Goal: Information Seeking & Learning: Learn about a topic

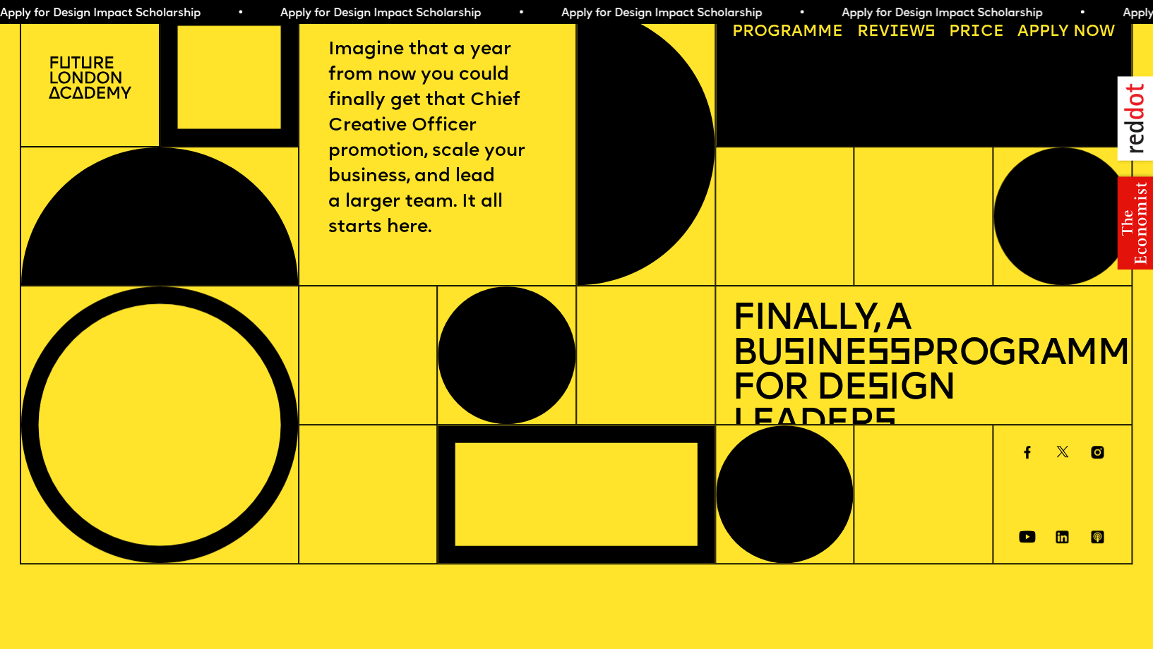
scroll to position [13, 0]
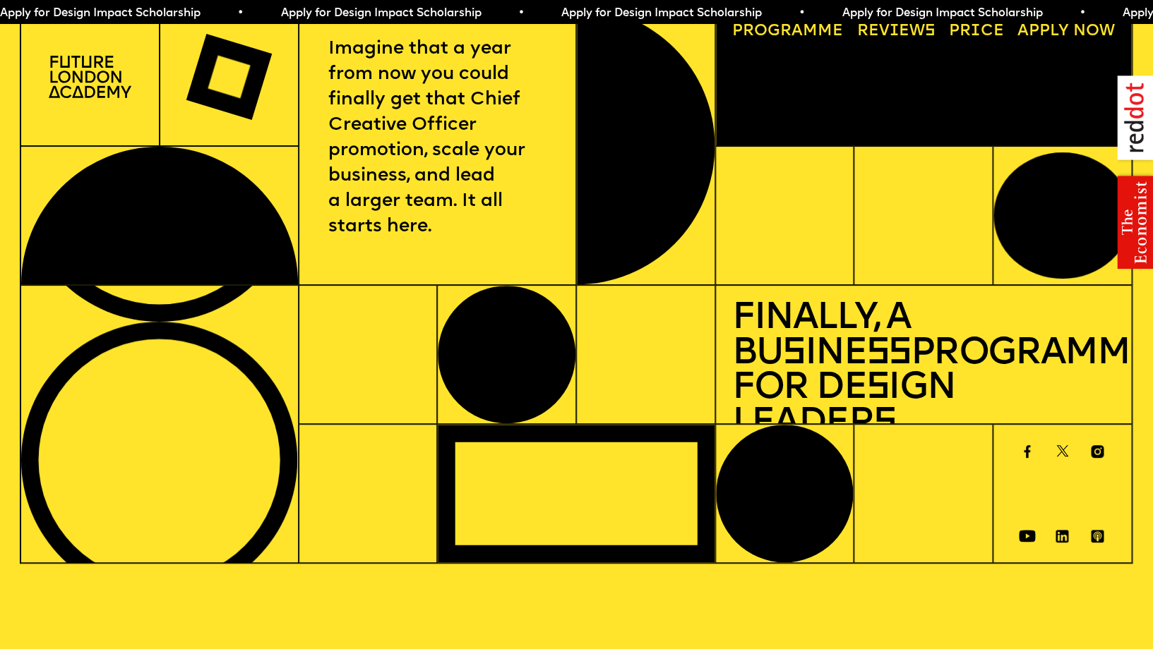
click at [843, 13] on span "Apply for Design Impact Scholarship • Apply for Design Impact Scholarship • App…" at bounding box center [701, 13] width 1403 height 11
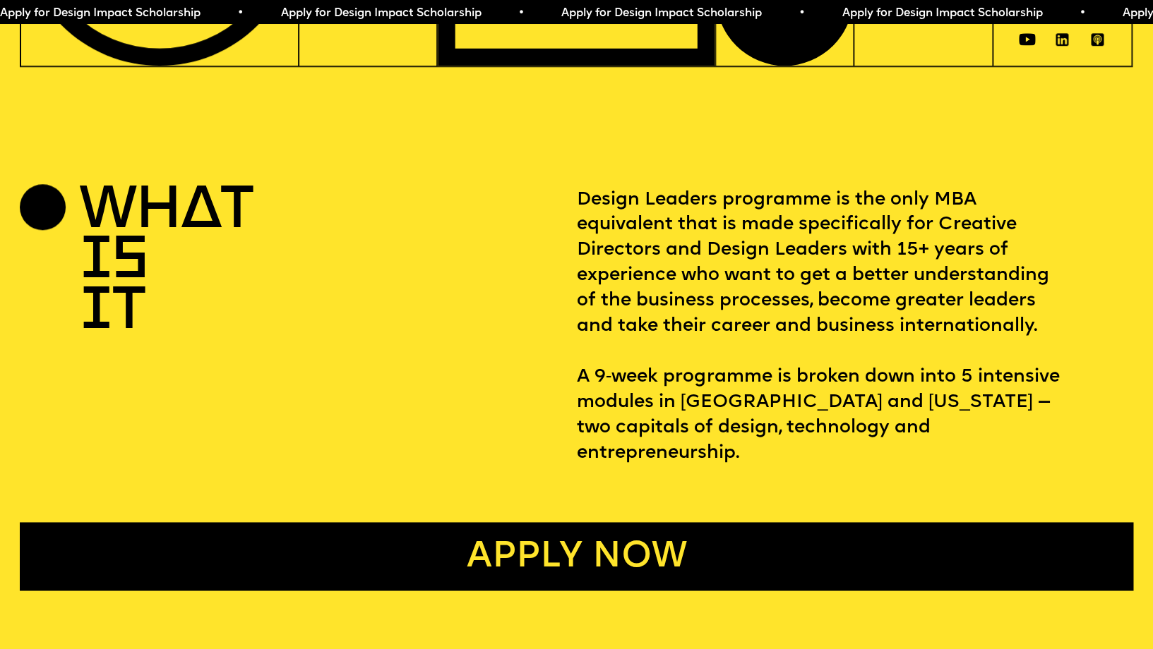
scroll to position [512, 0]
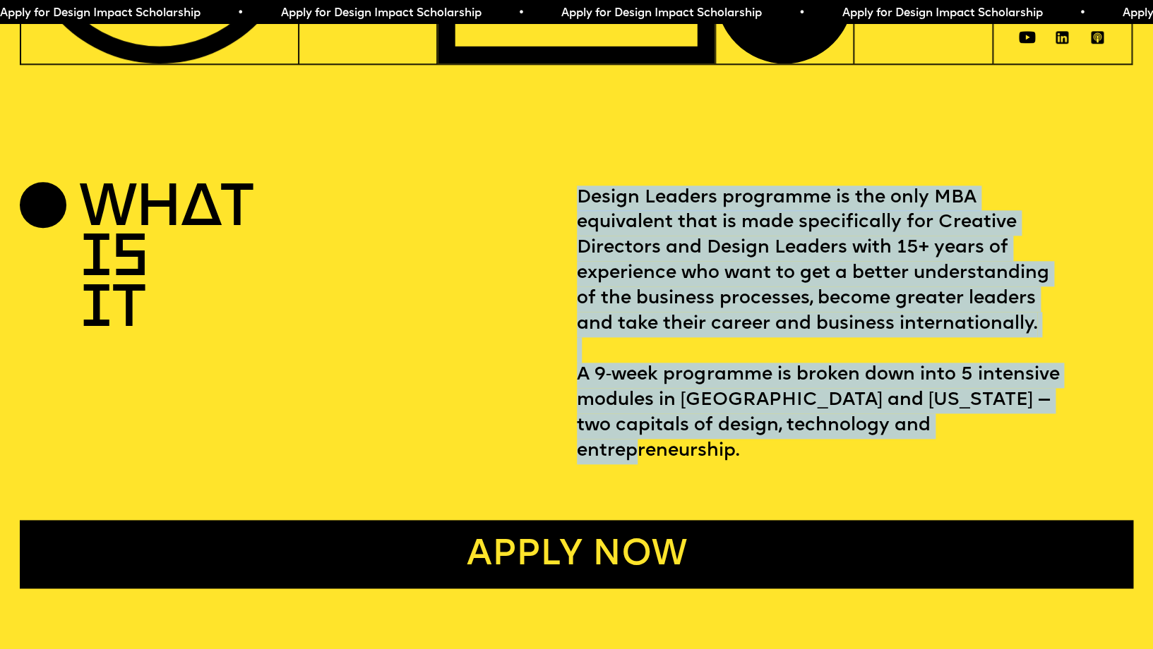
drag, startPoint x: 582, startPoint y: 195, endPoint x: 973, endPoint y: 416, distance: 449.5
click at [973, 416] on p "Design Leaders programme is the only MBA equivalent that is made specifically f…" at bounding box center [855, 325] width 556 height 279
copy p "Design Leaders programme is the only MBA equivalent that is made specifically f…"
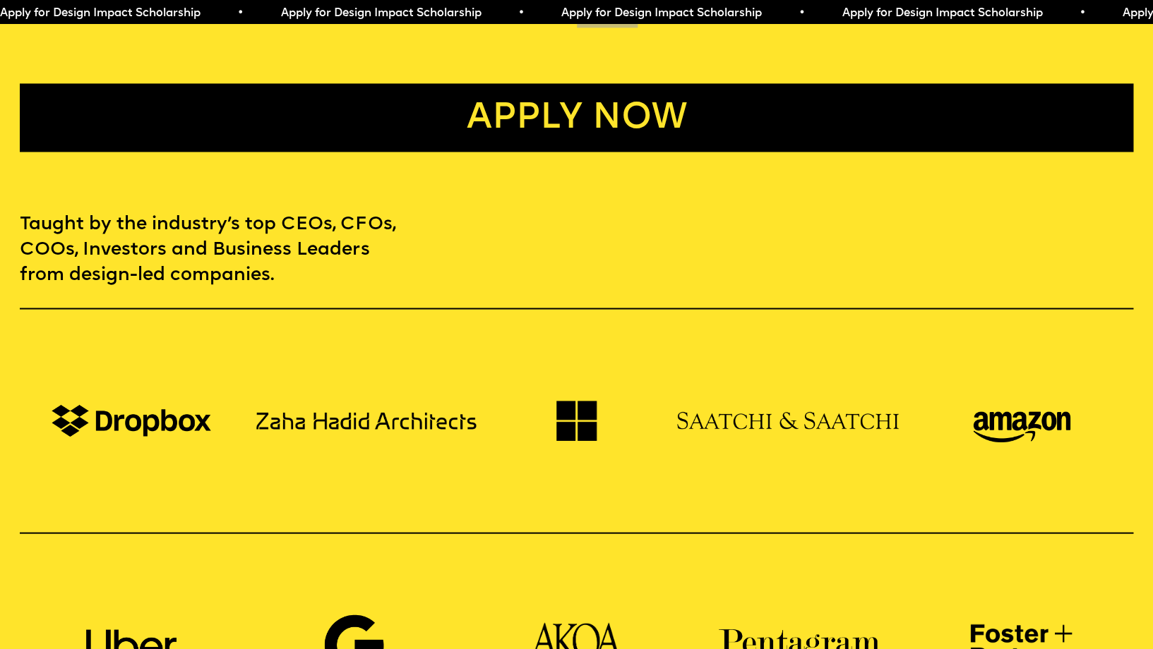
scroll to position [951, 0]
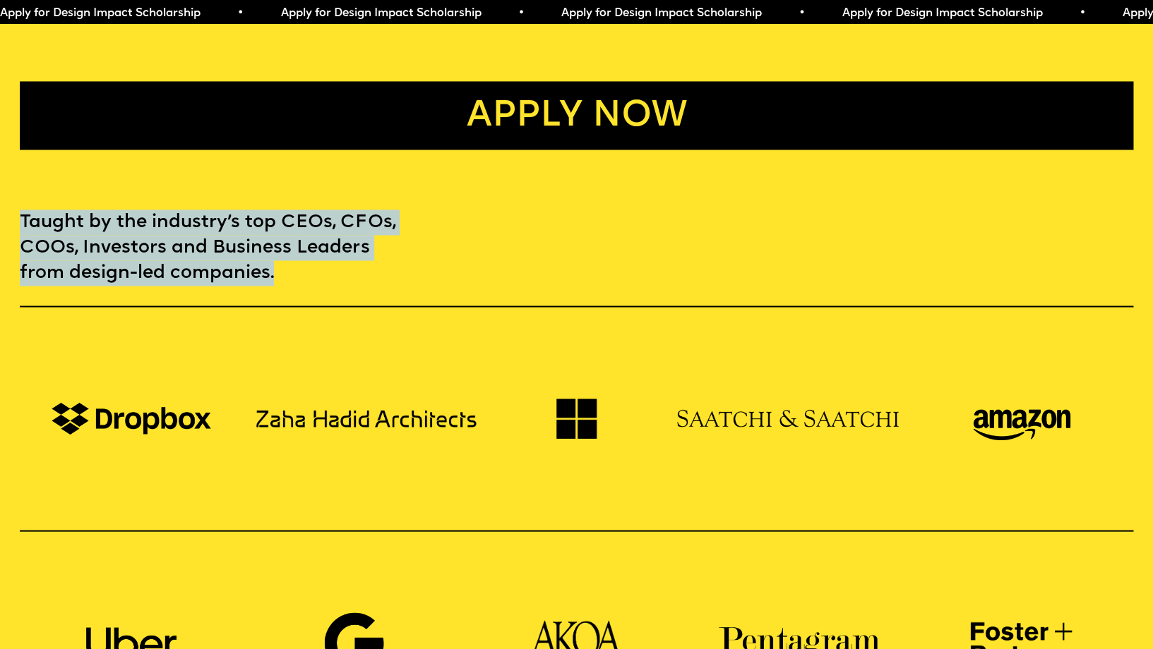
drag, startPoint x: 25, startPoint y: 196, endPoint x: 277, endPoint y: 249, distance: 258.3
click at [277, 249] on p "Taught by the industry’s top CEOs, CFOs, COOs, Investors and Business Leaders f…" at bounding box center [210, 248] width 380 height 76
copy p "Taught by the industry’s top CEOs, CFOs, COOs, Investors and Business Leaders f…"
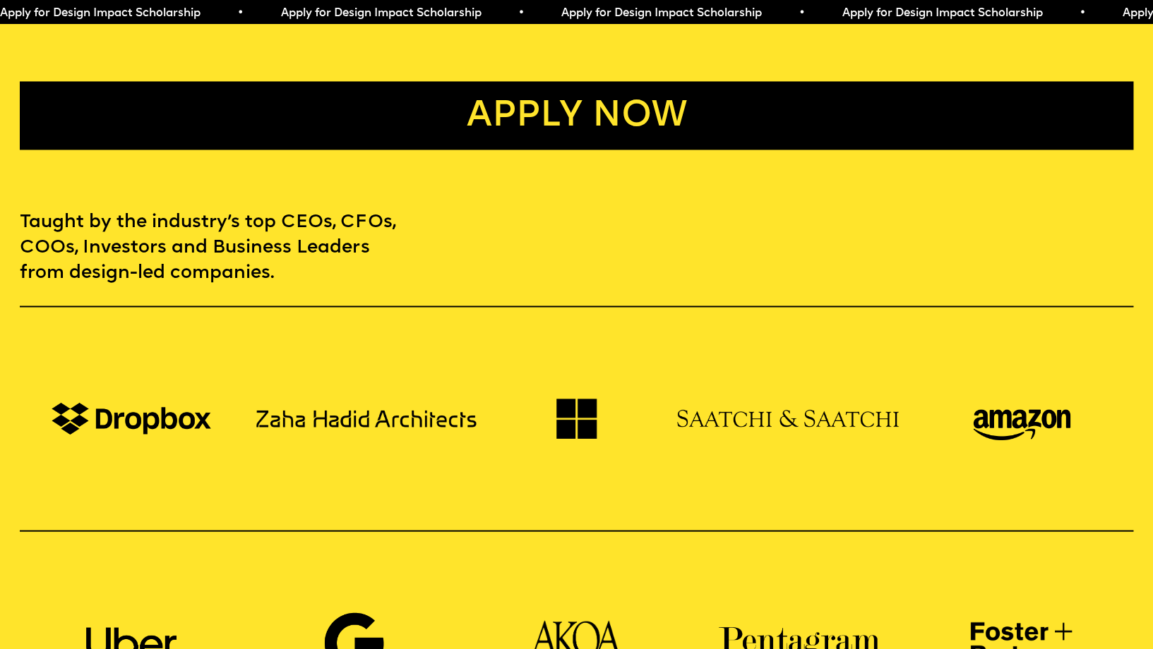
click at [529, 210] on div "Taught by the industry’s top CEOs, CFOs, COOs, Investors and Business Leaders f…" at bounding box center [576, 483] width 1153 height 546
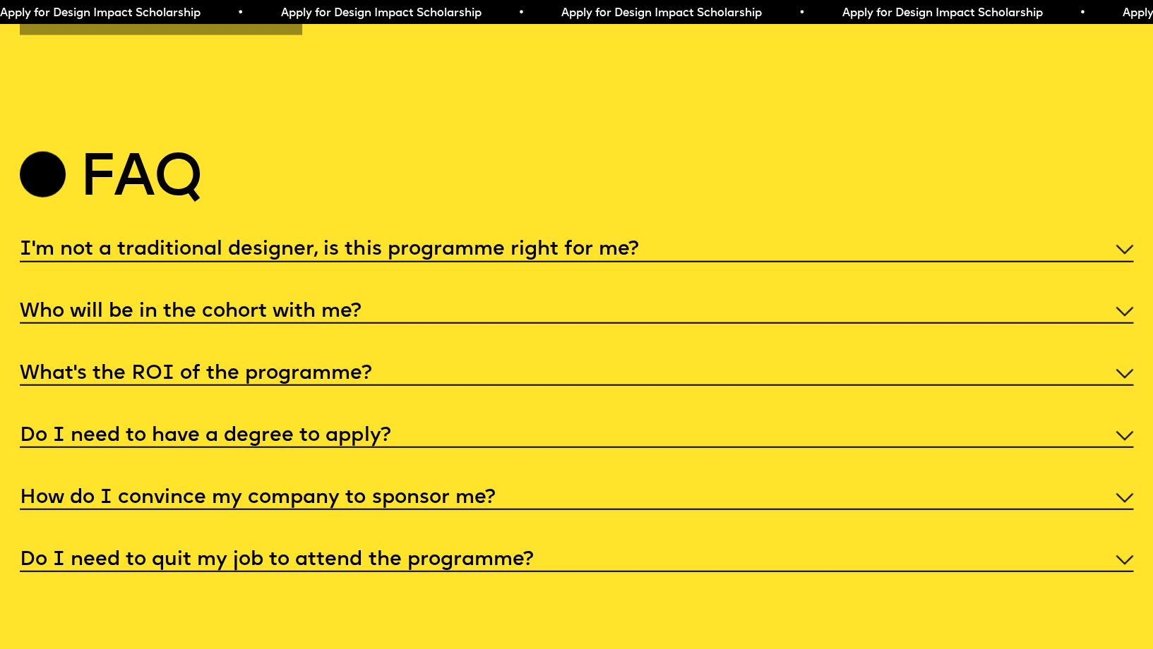
scroll to position [5882, 0]
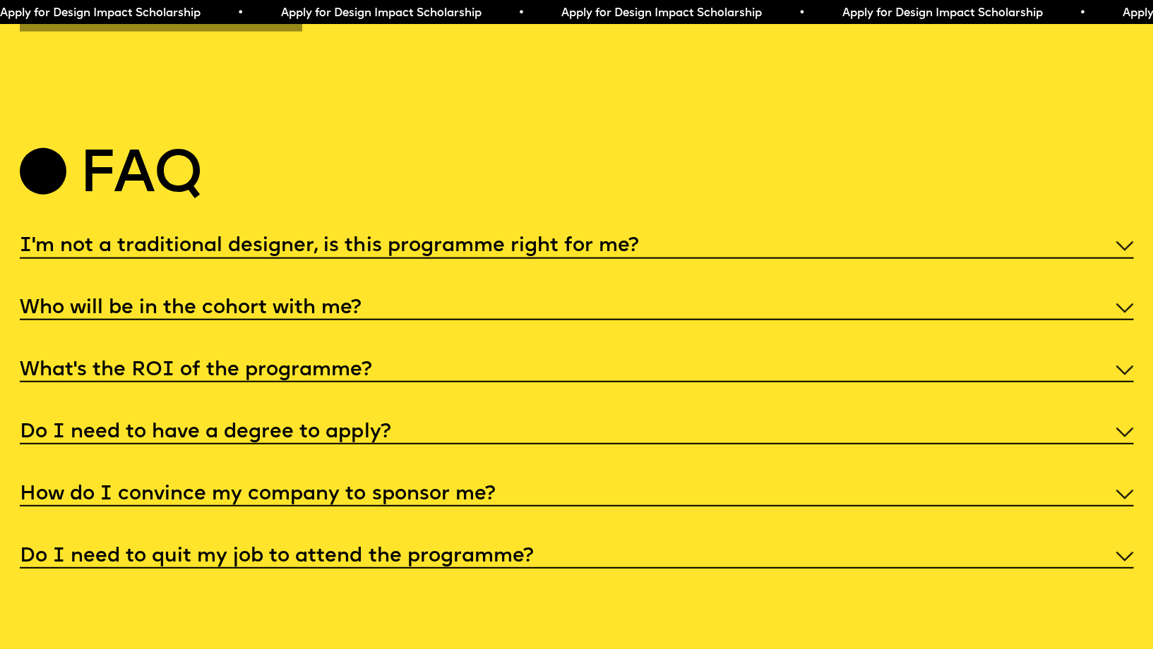
click at [1127, 232] on div "I'm not a traditional designer, is this programme right for me?" at bounding box center [576, 246] width 1112 height 28
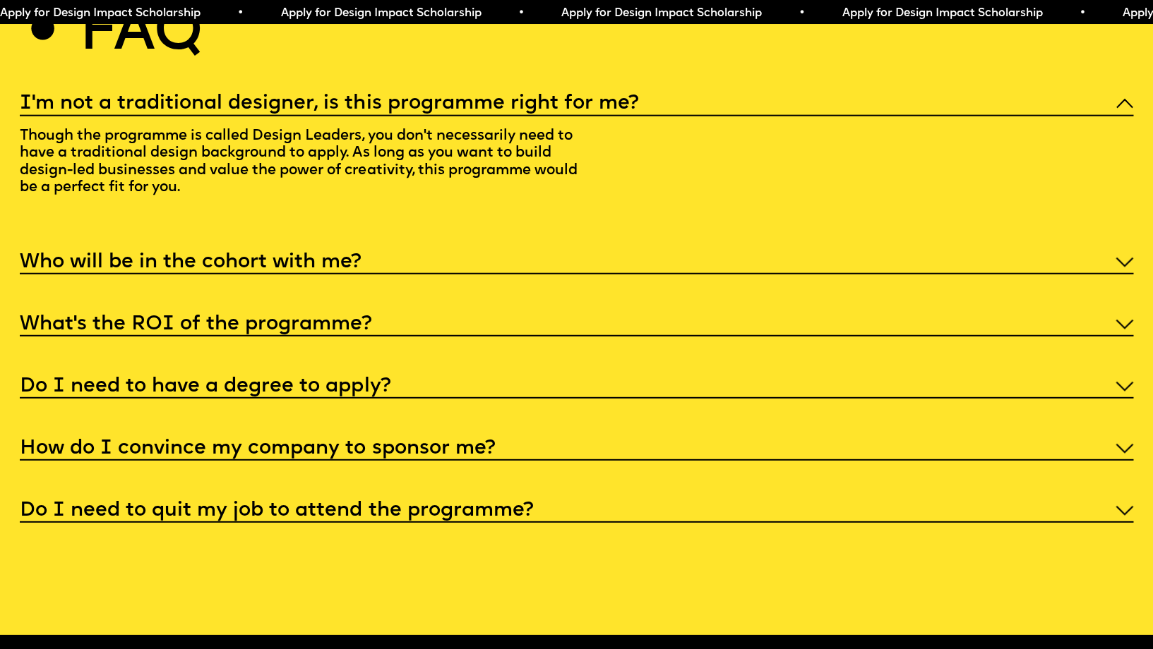
scroll to position [6025, 0]
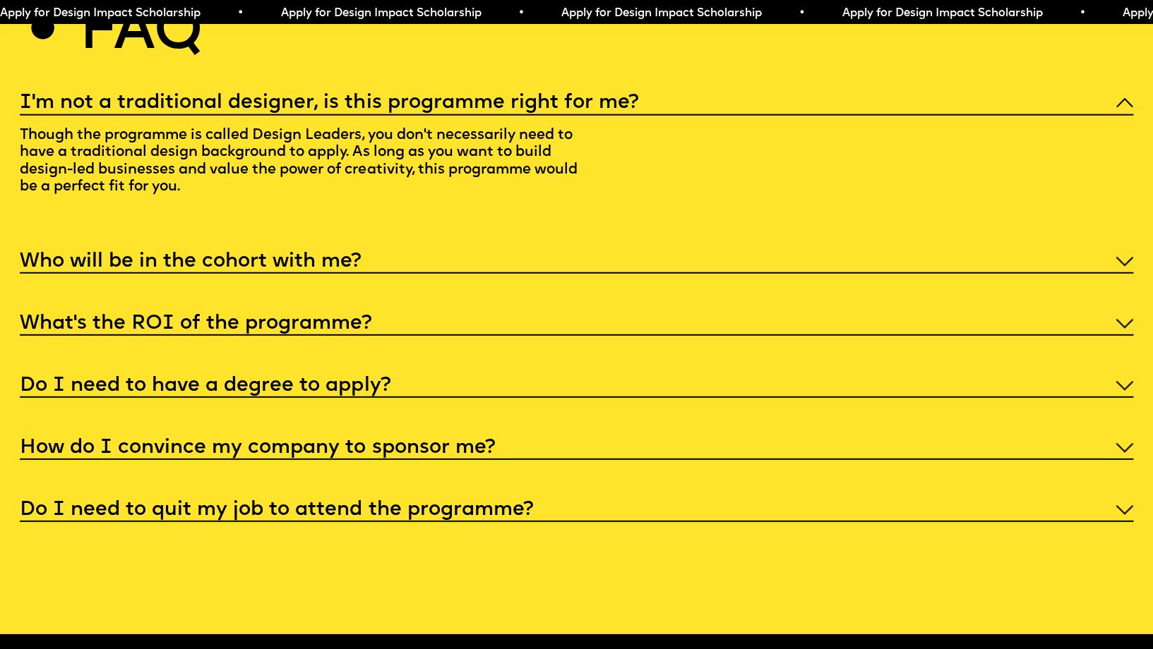
click at [1127, 257] on img at bounding box center [1123, 262] width 17 height 10
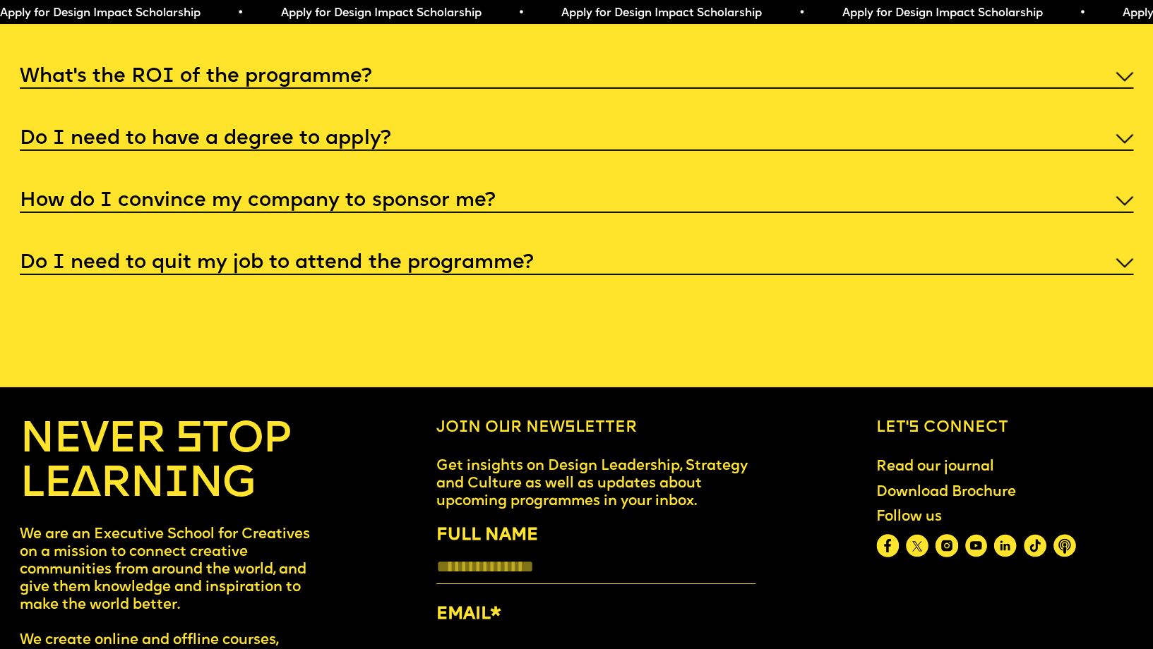
scroll to position [6344, 0]
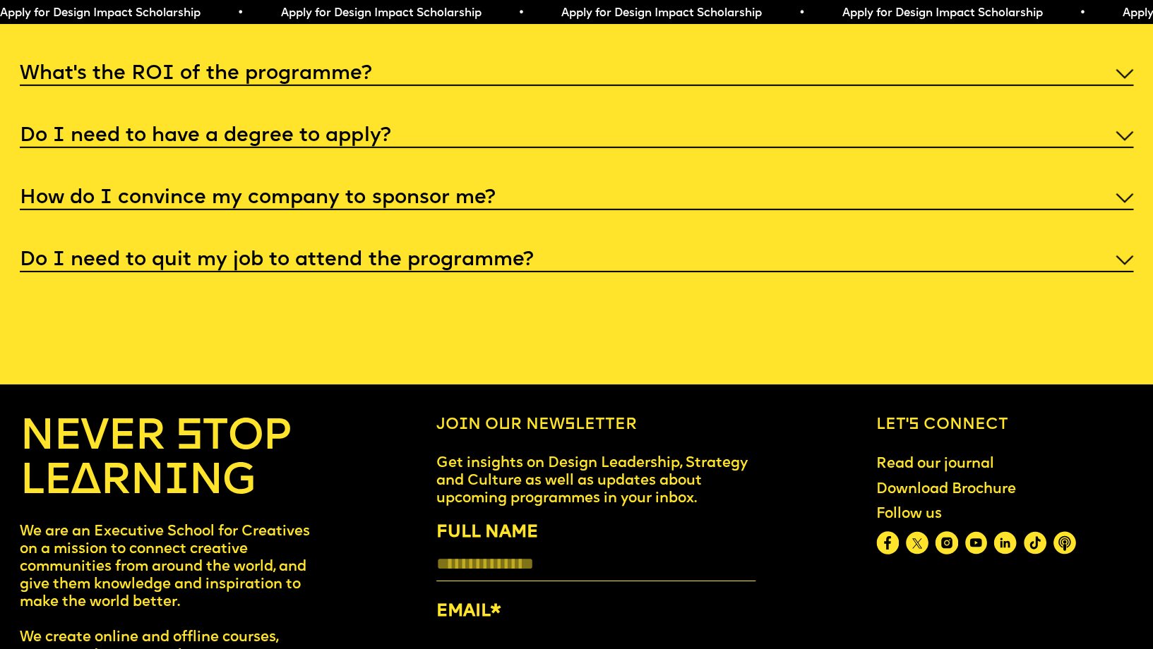
click at [1119, 256] on img at bounding box center [1123, 261] width 17 height 10
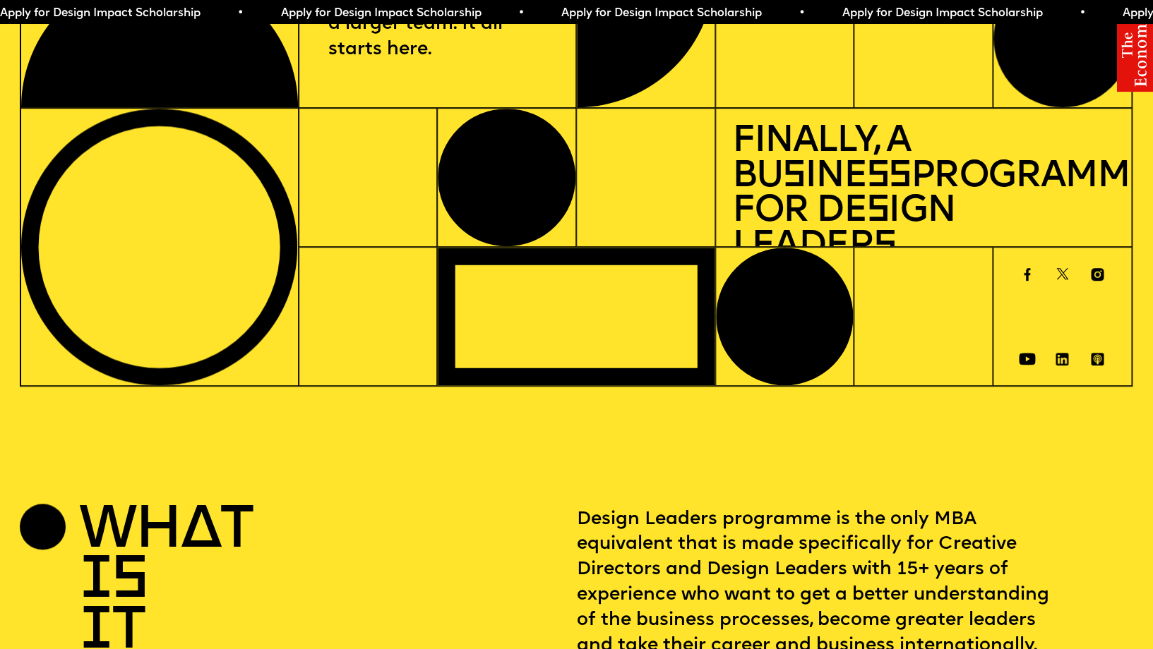
scroll to position [0, 0]
